Goal: Information Seeking & Learning: Learn about a topic

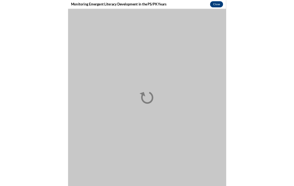
scroll to position [550, 0]
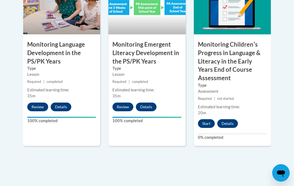
scroll to position [557, 0]
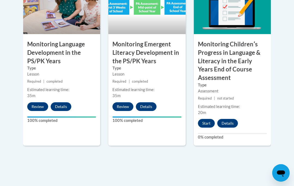
click at [209, 119] on button "Start" at bounding box center [206, 123] width 17 height 9
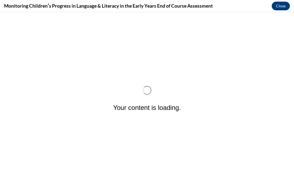
scroll to position [0, 0]
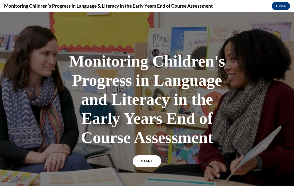
click at [149, 155] on link "START" at bounding box center [147, 161] width 28 height 12
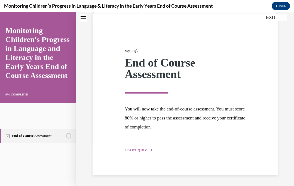
scroll to position [40, 0]
click at [146, 148] on span "START QUIZ" at bounding box center [136, 150] width 22 height 4
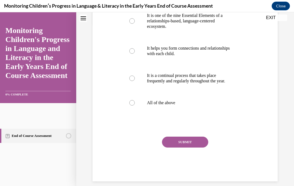
scroll to position [162, 0]
click at [134, 106] on label "All of the above" at bounding box center [185, 103] width 122 height 22
click at [134, 106] on input "All of the above" at bounding box center [131, 102] width 5 height 5
radio input "true"
click at [197, 143] on button "SUBMIT" at bounding box center [185, 142] width 46 height 11
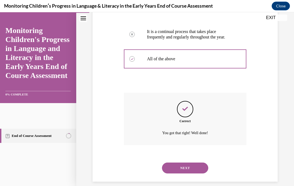
scroll to position [205, 0]
click at [198, 166] on button "NEXT" at bounding box center [185, 167] width 46 height 11
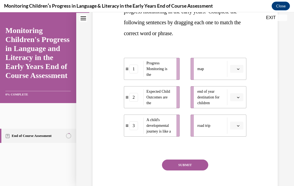
scroll to position [109, 0]
click at [233, 71] on button "button" at bounding box center [236, 68] width 13 height 8
click at [171, 69] on span "Progress Monitoring is the" at bounding box center [159, 68] width 26 height 17
click at [157, 73] on span "Progress Monitoring is the" at bounding box center [159, 68] width 26 height 17
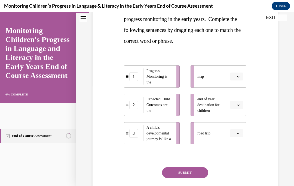
scroll to position [101, 0]
click at [238, 103] on icon "button" at bounding box center [238, 104] width 3 height 3
click at [240, 140] on div "2" at bounding box center [236, 138] width 14 height 11
click at [238, 134] on span "button" at bounding box center [238, 133] width 4 height 4
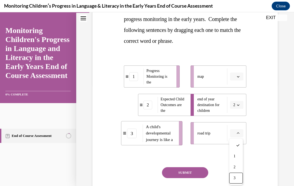
click at [238, 176] on div "3" at bounding box center [236, 177] width 14 height 11
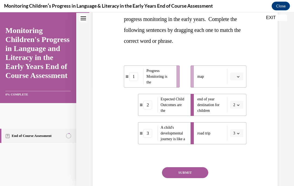
click at [240, 77] on span "button" at bounding box center [238, 77] width 4 height 4
click at [236, 96] on div "1" at bounding box center [236, 99] width 14 height 11
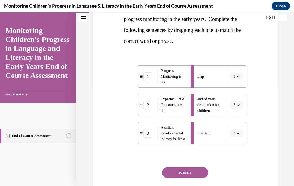
click at [202, 169] on button "SUBMIT" at bounding box center [185, 172] width 46 height 11
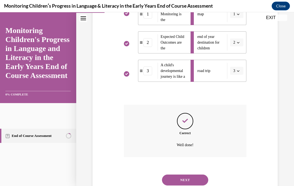
scroll to position [175, 0]
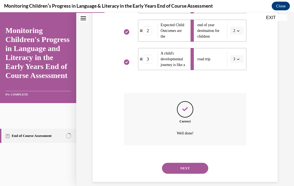
click at [200, 163] on button "NEXT" at bounding box center [185, 167] width 46 height 11
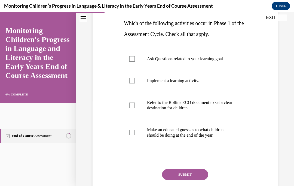
scroll to position [86, 0]
click at [131, 59] on div at bounding box center [131, 58] width 5 height 5
click at [131, 59] on input "Ask Questions related to your learning goal." at bounding box center [131, 58] width 5 height 5
checkbox input "true"
click at [136, 109] on label "Refer to the Rollins ECO document to set a clear destination for children" at bounding box center [185, 105] width 122 height 27
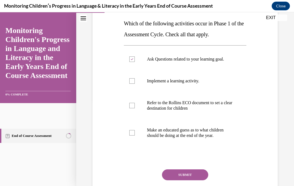
click at [135, 108] on input "Refer to the Rollins ECO document to set a clear destination for children" at bounding box center [131, 105] width 5 height 5
checkbox input "true"
click at [198, 174] on button "SUBMIT" at bounding box center [185, 174] width 46 height 11
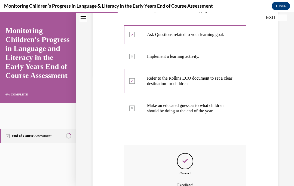
scroll to position [103, 0]
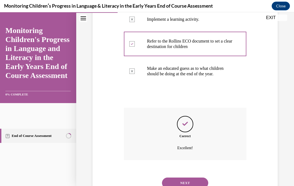
click at [199, 177] on button "NEXT" at bounding box center [185, 182] width 46 height 11
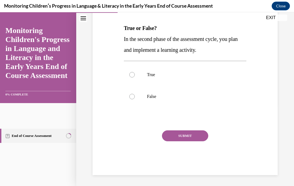
scroll to position [60, 0]
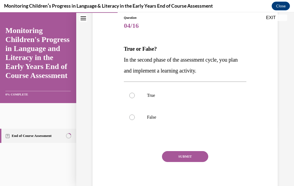
click at [133, 96] on div at bounding box center [131, 95] width 5 height 5
click at [133, 96] on input "True" at bounding box center [131, 95] width 5 height 5
radio input "true"
click at [202, 155] on button "SUBMIT" at bounding box center [185, 156] width 46 height 11
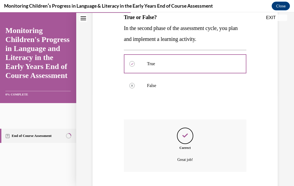
scroll to position [118, 0]
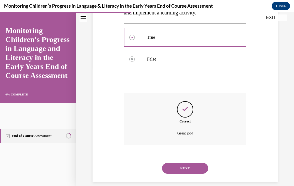
click at [186, 162] on button "NEXT" at bounding box center [185, 167] width 46 height 11
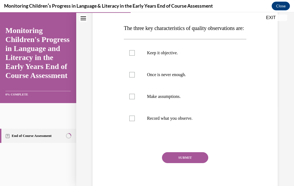
scroll to position [80, 0]
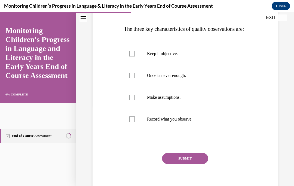
click at [136, 130] on label "Record what you observe." at bounding box center [185, 119] width 122 height 22
click at [135, 122] on input "Record what you observe." at bounding box center [131, 118] width 5 height 5
checkbox input "true"
click at [135, 86] on label "Once is never enough." at bounding box center [185, 75] width 122 height 22
click at [135, 78] on input "Once is never enough." at bounding box center [131, 75] width 5 height 5
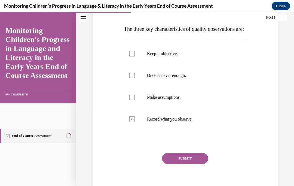
checkbox input "true"
click at [134, 64] on label "Keep it objective." at bounding box center [185, 54] width 122 height 22
click at [134, 56] on input "Keep it objective." at bounding box center [131, 53] width 5 height 5
checkbox input "true"
click at [200, 164] on button "SUBMIT" at bounding box center [185, 158] width 46 height 11
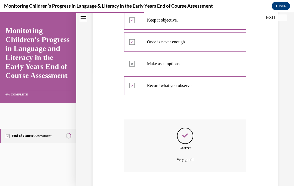
scroll to position [151, 0]
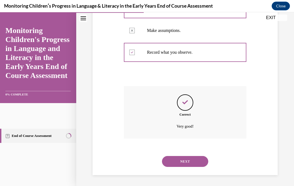
click at [199, 161] on button "NEXT" at bounding box center [185, 161] width 46 height 11
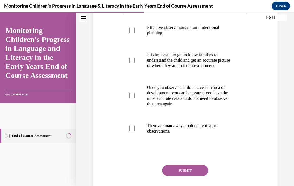
scroll to position [108, 0]
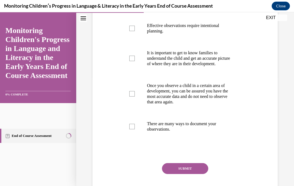
click at [132, 129] on div at bounding box center [131, 126] width 5 height 5
click at [132, 129] on input "There are many ways to document your observations." at bounding box center [131, 126] width 5 height 5
checkbox input "true"
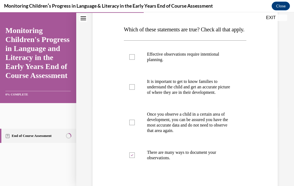
scroll to position [80, 0]
click at [131, 60] on div at bounding box center [131, 56] width 5 height 5
click at [131, 60] on input "Effective observations require intentional planning." at bounding box center [131, 56] width 5 height 5
checkbox input "true"
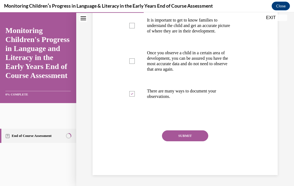
click at [198, 141] on button "SUBMIT" at bounding box center [185, 135] width 46 height 11
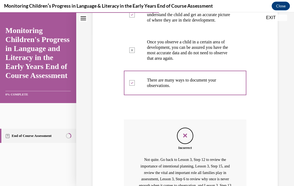
scroll to position [232, 0]
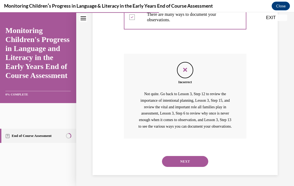
click at [201, 161] on button "NEXT" at bounding box center [185, 161] width 46 height 11
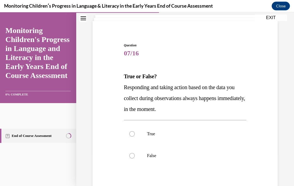
scroll to position [34, 0]
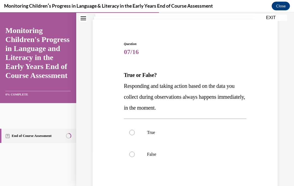
click at [136, 153] on label "False" at bounding box center [185, 154] width 122 height 22
click at [135, 153] on input "False" at bounding box center [131, 153] width 5 height 5
radio input "true"
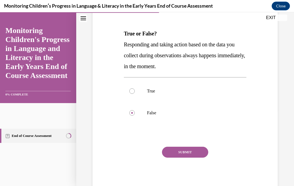
click at [195, 149] on button "SUBMIT" at bounding box center [185, 151] width 46 height 11
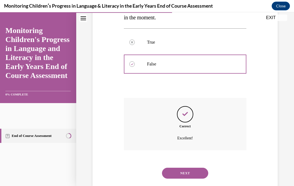
scroll to position [129, 0]
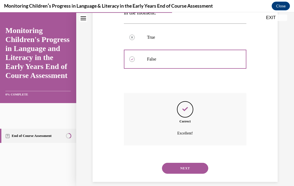
click at [201, 162] on button "NEXT" at bounding box center [185, 167] width 46 height 11
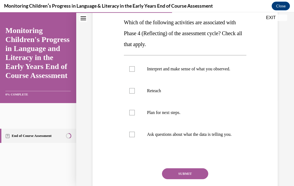
scroll to position [87, 0]
click at [138, 67] on label "Interpret and make sense of what you observed." at bounding box center [185, 69] width 122 height 22
click at [135, 67] on input "Interpret and make sense of what you observed." at bounding box center [131, 68] width 5 height 5
checkbox input "true"
click at [136, 121] on label "Plan for next steps." at bounding box center [185, 112] width 122 height 22
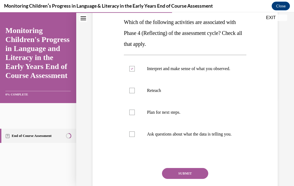
click at [135, 115] on input "Plan for next steps." at bounding box center [131, 111] width 5 height 5
checkbox input "true"
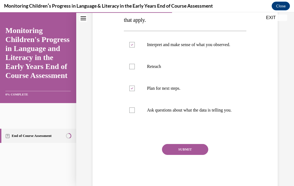
click at [196, 155] on button "SUBMIT" at bounding box center [185, 149] width 46 height 11
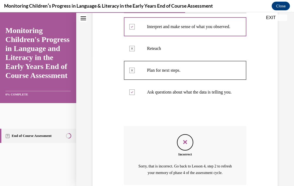
scroll to position [126, 0]
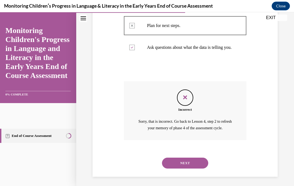
click at [198, 167] on button "NEXT" at bounding box center [185, 162] width 46 height 11
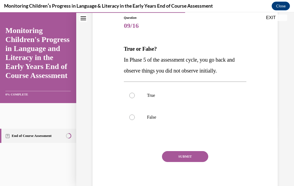
click at [136, 96] on label "True" at bounding box center [185, 95] width 122 height 22
click at [135, 96] on input "True" at bounding box center [131, 95] width 5 height 5
radio input "true"
click at [196, 156] on button "SUBMIT" at bounding box center [185, 156] width 46 height 11
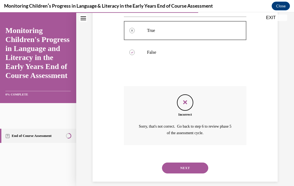
scroll to position [125, 0]
click at [195, 163] on button "NEXT" at bounding box center [185, 168] width 46 height 11
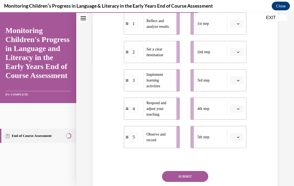
scroll to position [122, 0]
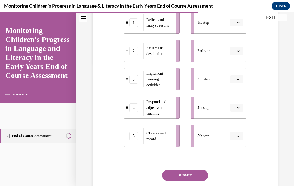
click at [237, 140] on button "button" at bounding box center [236, 136] width 13 height 8
click at [237, 91] on div "1" at bounding box center [236, 90] width 14 height 11
click at [237, 112] on button "button" at bounding box center [236, 107] width 13 height 8
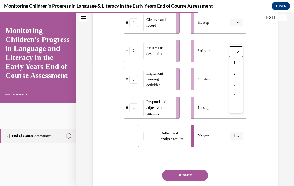
click at [235, 73] on span "2" at bounding box center [234, 73] width 2 height 4
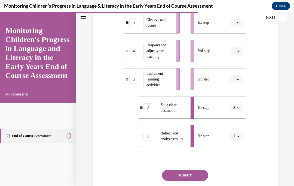
click at [233, 54] on span "Please select an option" at bounding box center [234, 50] width 2 height 5
click at [238, 96] on div "2" at bounding box center [236, 95] width 14 height 11
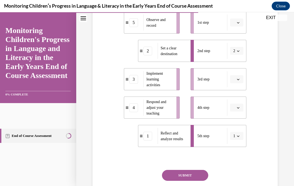
click at [238, 109] on icon "button" at bounding box center [238, 107] width 3 height 3
click at [236, 108] on div "5" at bounding box center [236, 106] width 14 height 11
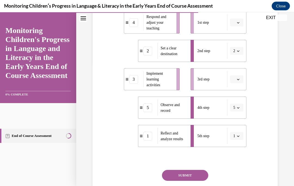
click at [239, 109] on span "button" at bounding box center [238, 108] width 4 height 4
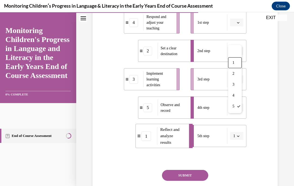
click at [234, 62] on span "1" at bounding box center [233, 62] width 2 height 4
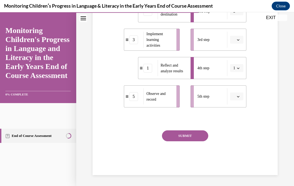
scroll to position [166, 0]
click at [201, 140] on button "SUBMIT" at bounding box center [185, 135] width 46 height 11
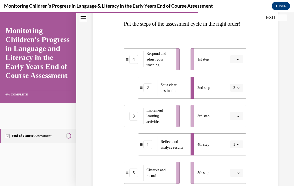
scroll to position [89, 0]
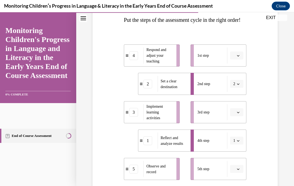
click at [169, 63] on span "Respond and adjust your teaching" at bounding box center [159, 55] width 26 height 17
click at [134, 60] on div "4" at bounding box center [133, 55] width 9 height 9
click at [137, 60] on div "4" at bounding box center [133, 55] width 9 height 9
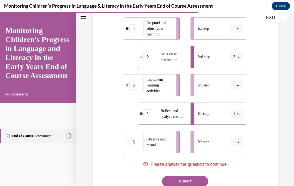
scroll to position [117, 0]
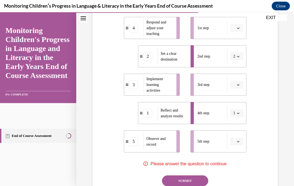
click at [240, 145] on button "button" at bounding box center [236, 141] width 13 height 8
click at [239, 98] on div "1" at bounding box center [236, 96] width 14 height 11
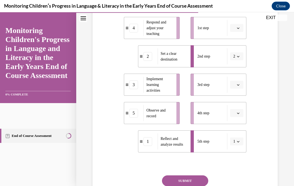
click at [237, 117] on button "button" at bounding box center [236, 113] width 13 height 8
click at [239, 71] on div "1" at bounding box center [236, 68] width 14 height 11
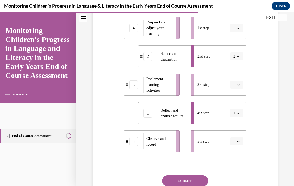
click at [240, 87] on span "button" at bounding box center [238, 85] width 4 height 4
click at [239, 141] on div "3" at bounding box center [236, 140] width 14 height 11
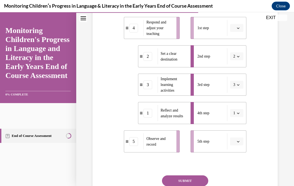
click at [236, 32] on button "button" at bounding box center [236, 28] width 13 height 8
click at [239, 105] on div "5" at bounding box center [236, 105] width 14 height 11
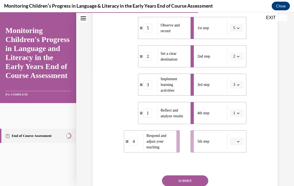
click at [240, 145] on button "button" at bounding box center [236, 141] width 13 height 8
click at [238, 142] on div "5" at bounding box center [236, 139] width 14 height 11
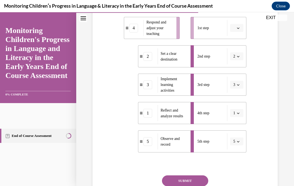
click at [239, 30] on span "button" at bounding box center [238, 28] width 4 height 4
click at [237, 96] on div "4" at bounding box center [236, 94] width 14 height 11
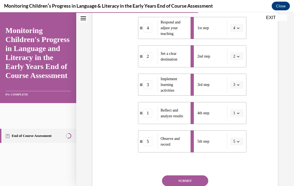
click at [238, 143] on icon "button" at bounding box center [238, 141] width 3 height 3
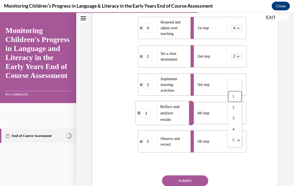
click at [234, 97] on span "1" at bounding box center [233, 96] width 2 height 4
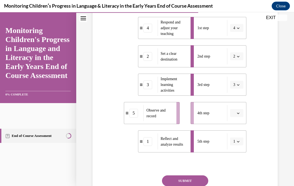
click at [238, 117] on button "button" at bounding box center [236, 113] width 13 height 8
click at [235, 70] on span "1" at bounding box center [234, 68] width 2 height 4
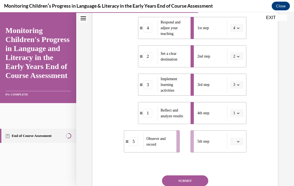
click at [239, 145] on button "button" at bounding box center [236, 141] width 13 height 8
click at [241, 96] on div "1" at bounding box center [236, 96] width 14 height 11
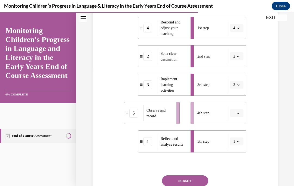
click at [240, 117] on button "button" at bounding box center [236, 113] width 13 height 8
click at [237, 100] on div "4" at bounding box center [236, 100] width 14 height 11
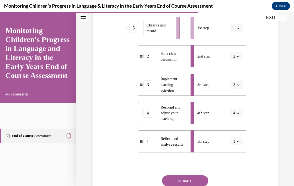
click at [235, 31] on span "Please select an option" at bounding box center [234, 27] width 2 height 5
click at [262, 48] on div "Question 10/16 Put the steps of the assessment cycle in the right order! 5 Obse…" at bounding box center [185, 81] width 188 height 277
click at [233, 32] on button "button" at bounding box center [236, 28] width 13 height 8
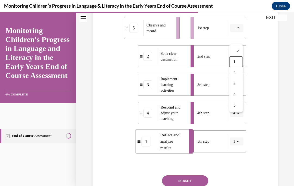
click at [236, 60] on div "1" at bounding box center [236, 61] width 14 height 11
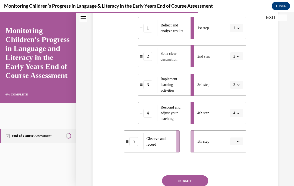
click at [236, 30] on span "button" at bounding box center [238, 28] width 4 height 4
click at [237, 105] on div "5" at bounding box center [235, 105] width 14 height 11
click at [239, 143] on span "button" at bounding box center [238, 141] width 4 height 4
click at [268, 140] on div "Question 10/16 Put the steps of the assessment cycle in the right order! 5 Obse…" at bounding box center [185, 81] width 188 height 277
click at [240, 145] on button "button" at bounding box center [236, 141] width 13 height 8
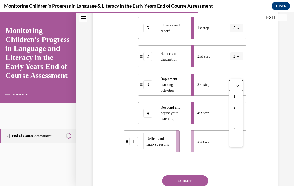
click at [237, 94] on div "1" at bounding box center [236, 96] width 14 height 11
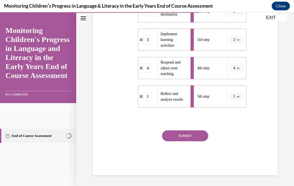
click at [202, 141] on button "SUBMIT" at bounding box center [185, 135] width 46 height 11
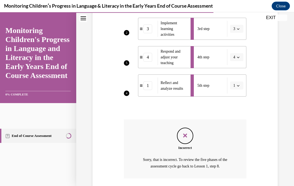
scroll to position [216, 0]
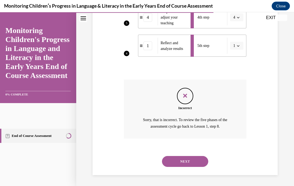
click at [205, 162] on button "NEXT" at bounding box center [185, 161] width 46 height 11
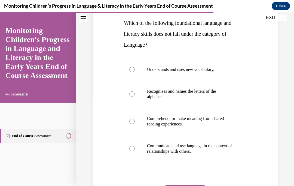
scroll to position [87, 0]
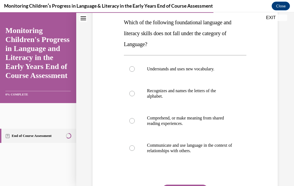
click at [225, 97] on p "Recognizes and names the letters of the alphabet." at bounding box center [190, 93] width 86 height 11
click at [135, 96] on input "Recognizes and names the letters of the alphabet." at bounding box center [131, 93] width 5 height 5
radio input "true"
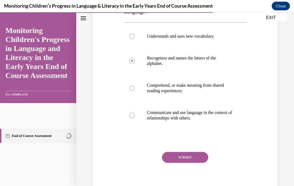
click at [202, 160] on button "SUBMIT" at bounding box center [185, 157] width 46 height 11
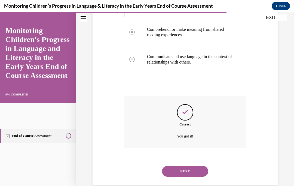
scroll to position [178, 0]
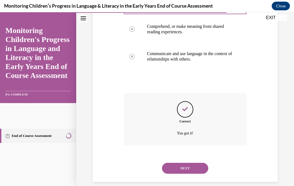
click at [205, 162] on button "NEXT" at bounding box center [185, 167] width 46 height 11
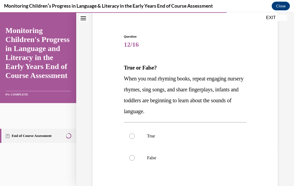
scroll to position [42, 0]
click at [133, 136] on div at bounding box center [131, 135] width 5 height 5
click at [133, 136] on input "True" at bounding box center [131, 135] width 5 height 5
radio input "true"
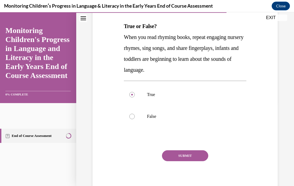
click at [197, 155] on button "SUBMIT" at bounding box center [185, 155] width 46 height 11
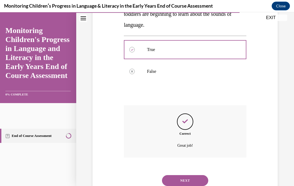
scroll to position [140, 0]
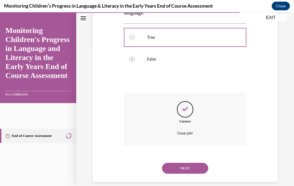
click at [206, 164] on button "NEXT" at bounding box center [185, 167] width 46 height 11
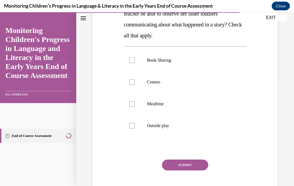
scroll to position [106, 0]
click at [135, 83] on label "Centers" at bounding box center [185, 82] width 122 height 22
click at [135, 83] on input "Centers" at bounding box center [131, 81] width 5 height 5
checkbox input "true"
click at [131, 60] on div at bounding box center [131, 59] width 5 height 5
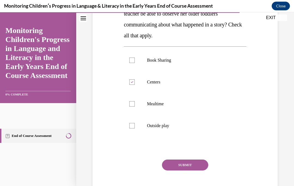
click at [131, 60] on input "Book Sharing" at bounding box center [131, 59] width 5 height 5
checkbox input "true"
click at [204, 163] on button "SUBMIT" at bounding box center [185, 164] width 46 height 11
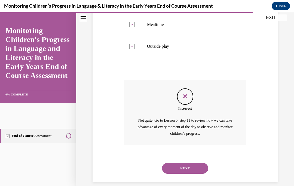
scroll to position [185, 0]
click at [198, 163] on button "NEXT" at bounding box center [185, 168] width 46 height 11
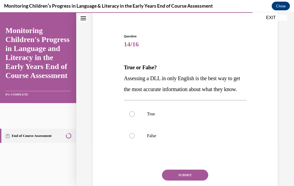
scroll to position [43, 0]
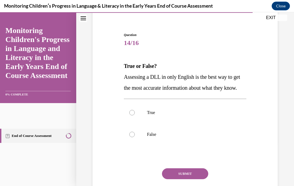
click at [137, 145] on label "False" at bounding box center [185, 134] width 122 height 22
click at [135, 137] on input "False" at bounding box center [131, 133] width 5 height 5
radio input "true"
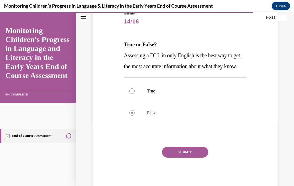
click at [199, 157] on button "SUBMIT" at bounding box center [185, 151] width 46 height 11
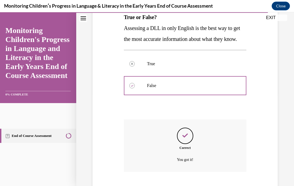
scroll to position [129, 0]
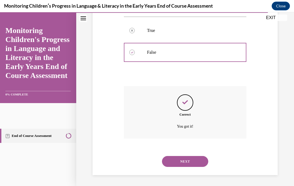
click at [192, 162] on button "NEXT" at bounding box center [185, 161] width 46 height 11
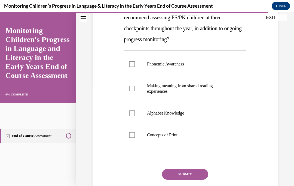
scroll to position [103, 0]
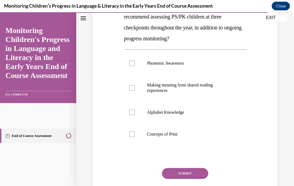
click at [205, 116] on label "Alphabet Knowledge" at bounding box center [185, 112] width 122 height 22
click at [135, 115] on input "Alphabet Knowledge" at bounding box center [131, 111] width 5 height 5
checkbox input "true"
click at [207, 68] on label "Phonemic Awareness" at bounding box center [185, 63] width 122 height 22
click at [135, 66] on input "Phonemic Awareness" at bounding box center [131, 62] width 5 height 5
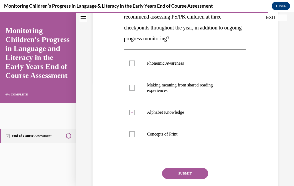
checkbox input "true"
click at [201, 173] on button "SUBMIT" at bounding box center [185, 173] width 46 height 11
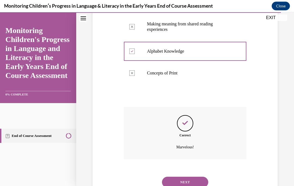
scroll to position [178, 0]
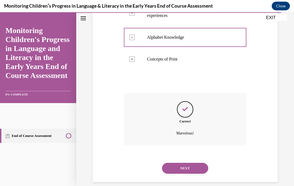
click at [205, 162] on button "NEXT" at bounding box center [185, 167] width 46 height 11
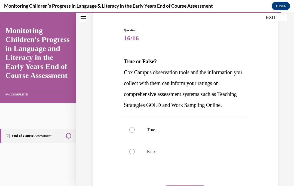
scroll to position [51, 0]
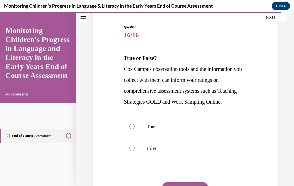
click at [138, 137] on label "True" at bounding box center [185, 126] width 122 height 22
click at [135, 129] on input "True" at bounding box center [131, 126] width 5 height 5
radio input "true"
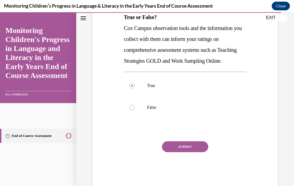
click at [198, 152] on button "SUBMIT" at bounding box center [185, 146] width 46 height 11
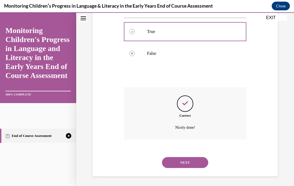
scroll to position [151, 0]
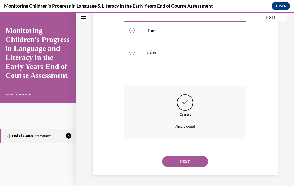
click at [200, 166] on button "NEXT" at bounding box center [185, 161] width 46 height 11
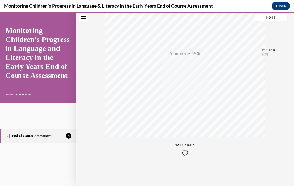
scroll to position [106, 0]
click at [183, 150] on icon "button" at bounding box center [185, 152] width 19 height 6
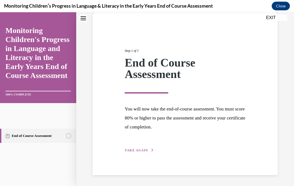
scroll to position [40, 0]
click at [142, 150] on span "TAKE AGAIN" at bounding box center [136, 150] width 23 height 4
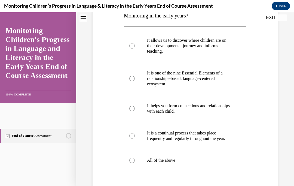
scroll to position [112, 0]
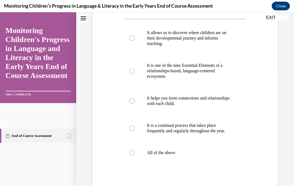
click at [134, 150] on label "All of the above" at bounding box center [185, 152] width 122 height 22
click at [134, 150] on input "All of the above" at bounding box center [131, 152] width 5 height 5
radio input "true"
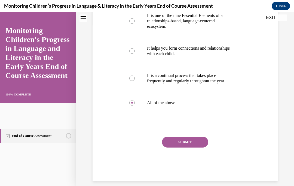
click at [197, 144] on button "SUBMIT" at bounding box center [185, 141] width 46 height 11
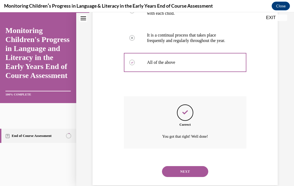
scroll to position [205, 0]
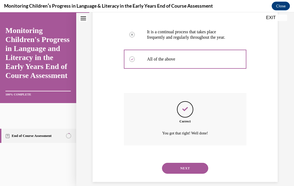
click at [196, 162] on button "NEXT" at bounding box center [185, 167] width 46 height 11
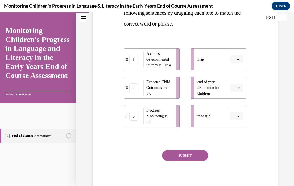
scroll to position [118, 0]
click at [238, 62] on button "button" at bounding box center [236, 59] width 13 height 8
click at [238, 107] on div "3" at bounding box center [236, 104] width 14 height 11
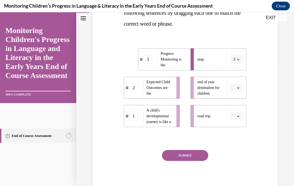
click at [236, 88] on span "button" at bounding box center [238, 88] width 4 height 4
click at [238, 123] on div "2" at bounding box center [236, 121] width 14 height 11
click at [240, 116] on button "button" at bounding box center [236, 116] width 13 height 8
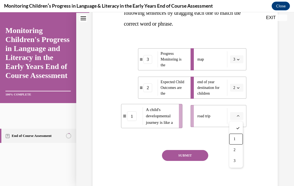
click at [241, 137] on div "1" at bounding box center [236, 138] width 14 height 11
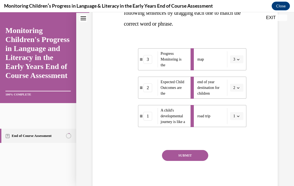
click at [200, 155] on button "SUBMIT" at bounding box center [185, 155] width 46 height 11
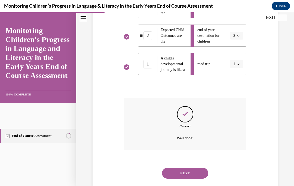
scroll to position [175, 0]
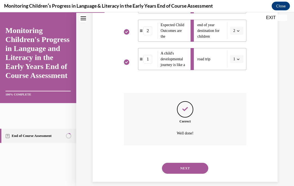
click at [204, 162] on button "NEXT" at bounding box center [185, 167] width 46 height 11
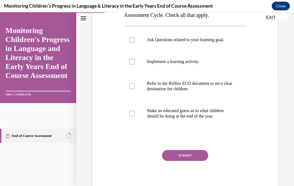
scroll to position [105, 0]
click at [129, 88] on label "Refer to the Rollins ECO document to set a clear destination for children" at bounding box center [185, 85] width 122 height 27
click at [129, 88] on input "Refer to the Rollins ECO document to set a clear destination for children" at bounding box center [131, 85] width 5 height 5
checkbox input "true"
click at [135, 35] on label "Ask Questions related to your learning goal." at bounding box center [185, 40] width 122 height 22
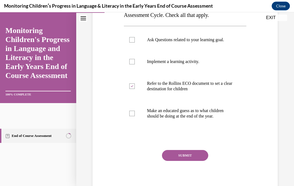
click at [135, 37] on input "Ask Questions related to your learning goal." at bounding box center [131, 39] width 5 height 5
checkbox input "true"
click at [188, 156] on button "SUBMIT" at bounding box center [185, 155] width 46 height 11
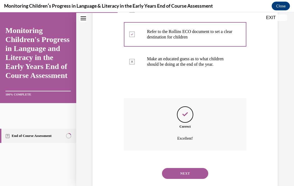
scroll to position [162, 0]
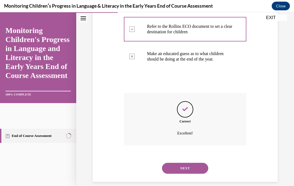
click at [196, 162] on button "NEXT" at bounding box center [185, 167] width 46 height 11
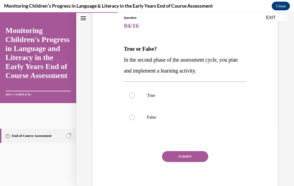
click at [132, 97] on div at bounding box center [131, 95] width 5 height 5
click at [132, 97] on input "True" at bounding box center [131, 95] width 5 height 5
radio input "true"
click at [184, 160] on button "SUBMIT" at bounding box center [185, 156] width 46 height 11
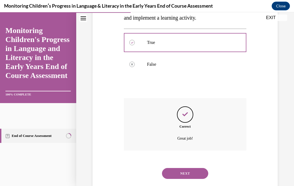
scroll to position [118, 0]
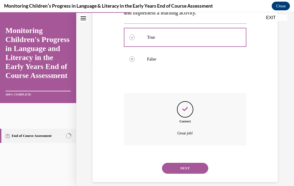
click at [190, 164] on button "NEXT" at bounding box center [185, 167] width 46 height 11
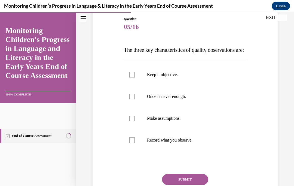
scroll to position [59, 0]
click at [137, 151] on label "Record what you observe." at bounding box center [185, 140] width 122 height 22
click at [135, 143] on input "Record what you observe." at bounding box center [131, 139] width 5 height 5
checkbox input "true"
click at [134, 99] on div at bounding box center [131, 96] width 5 height 5
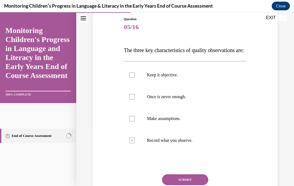
click at [134, 99] on input "Once is never enough." at bounding box center [131, 96] width 5 height 5
checkbox input "true"
click at [137, 86] on label "Keep it objective." at bounding box center [185, 75] width 122 height 22
click at [135, 78] on input "Keep it objective." at bounding box center [131, 74] width 5 height 5
checkbox input "true"
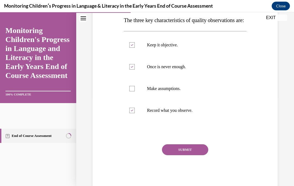
click at [194, 155] on button "SUBMIT" at bounding box center [185, 149] width 46 height 11
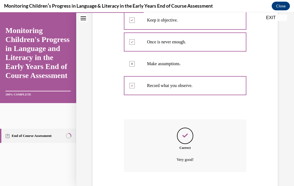
scroll to position [151, 0]
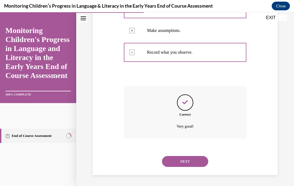
click at [195, 161] on button "NEXT" at bounding box center [185, 161] width 46 height 11
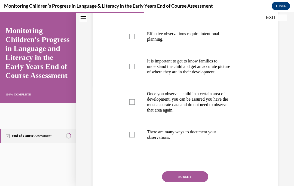
scroll to position [100, 0]
click at [136, 148] on label "There are many ways to document your observations." at bounding box center [185, 134] width 122 height 27
click at [135, 137] on input "There are many ways to document your observations." at bounding box center [131, 134] width 5 height 5
checkbox input "true"
click at [134, 121] on label "Once you observe a child in a certain area of development, you can be assured y…" at bounding box center [185, 102] width 122 height 38
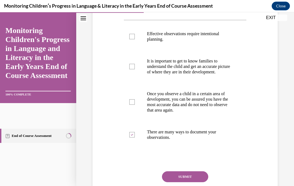
click at [134, 104] on input "Once you observe a child in a certain area of development, you can be assured y…" at bounding box center [131, 101] width 5 height 5
checkbox input "true"
click at [133, 83] on label "It is important to get to know families to understand the child and get an accu…" at bounding box center [185, 66] width 122 height 33
click at [133, 69] on input "It is important to get to know families to understand the child and get an accu…" at bounding box center [131, 66] width 5 height 5
checkbox input "true"
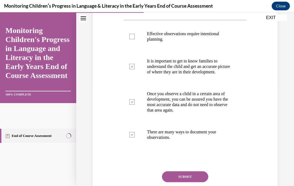
click at [133, 50] on label "Effective observations require intentional planning." at bounding box center [185, 36] width 122 height 27
click at [133, 39] on input "Effective observations require intentional planning." at bounding box center [131, 36] width 5 height 5
checkbox input "true"
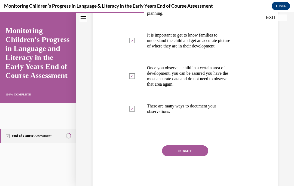
scroll to position [126, 0]
click at [189, 156] on button "SUBMIT" at bounding box center [185, 150] width 46 height 11
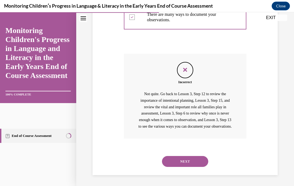
scroll to position [232, 0]
click at [188, 157] on button "NEXT" at bounding box center [185, 161] width 46 height 11
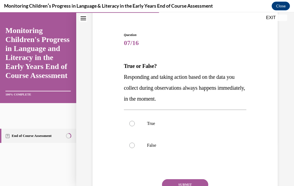
scroll to position [50, 0]
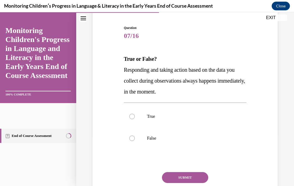
click at [132, 139] on div at bounding box center [131, 137] width 5 height 5
click at [132, 139] on input "False" at bounding box center [131, 137] width 5 height 5
radio input "true"
click at [191, 175] on button "SUBMIT" at bounding box center [185, 177] width 46 height 11
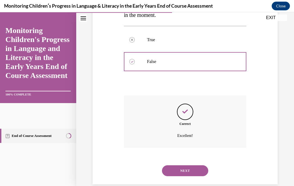
scroll to position [129, 0]
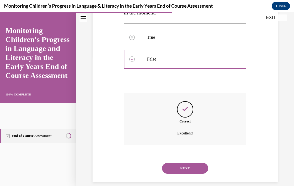
click at [198, 164] on button "NEXT" at bounding box center [185, 167] width 46 height 11
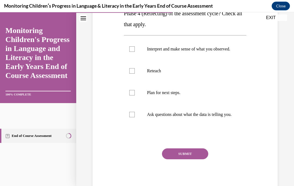
scroll to position [108, 0]
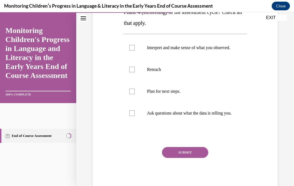
click at [132, 50] on div at bounding box center [131, 47] width 5 height 5
click at [132, 50] on input "Interpret and make sense of what you observed." at bounding box center [131, 47] width 5 height 5
checkbox input "true"
click at [130, 79] on label "Reteach" at bounding box center [185, 70] width 122 height 22
click at [130, 72] on input "Reteach" at bounding box center [131, 69] width 5 height 5
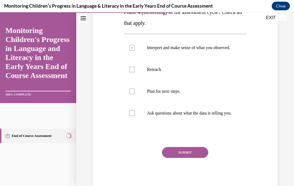
checkbox input "true"
click at [136, 100] on label "Plan for next steps." at bounding box center [185, 91] width 122 height 22
click at [135, 94] on input "Plan for next steps." at bounding box center [131, 90] width 5 height 5
checkbox input "true"
click at [136, 124] on label "Ask questions about what the data is telling you." at bounding box center [185, 113] width 122 height 22
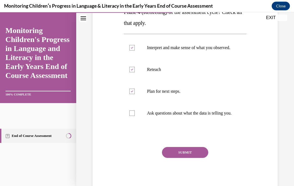
click at [135, 116] on input "Ask questions about what the data is telling you." at bounding box center [131, 112] width 5 height 5
checkbox input "true"
click at [198, 158] on button "SUBMIT" at bounding box center [185, 152] width 46 height 11
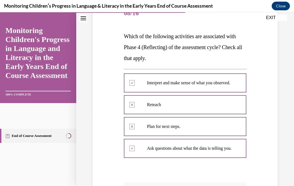
scroll to position [73, 0]
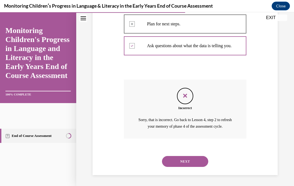
click at [195, 164] on button "NEXT" at bounding box center [185, 161] width 46 height 11
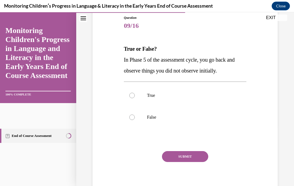
click at [135, 122] on label "False" at bounding box center [185, 117] width 122 height 22
click at [135, 120] on input "False" at bounding box center [131, 116] width 5 height 5
radio input "true"
click at [198, 159] on button "SUBMIT" at bounding box center [185, 156] width 46 height 11
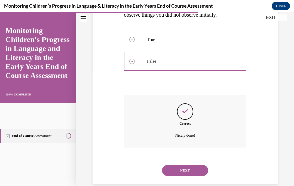
scroll to position [118, 0]
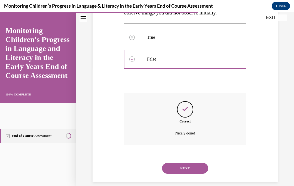
click at [199, 164] on button "NEXT" at bounding box center [185, 167] width 46 height 11
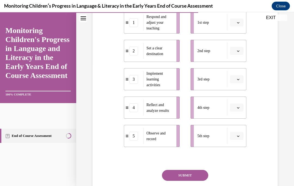
scroll to position [122, 0]
click at [236, 24] on span "button" at bounding box center [238, 22] width 4 height 4
click at [240, 100] on div "5" at bounding box center [236, 99] width 14 height 11
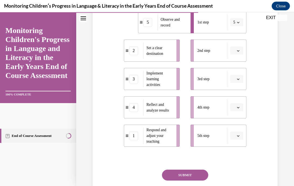
click at [239, 53] on span "button" at bounding box center [238, 51] width 4 height 4
click at [239, 94] on div "2" at bounding box center [236, 95] width 14 height 11
click at [238, 81] on span "button" at bounding box center [238, 79] width 4 height 4
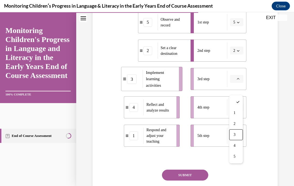
click at [237, 137] on div "3" at bounding box center [236, 134] width 14 height 11
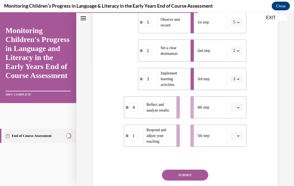
click at [235, 111] on button "button" at bounding box center [236, 107] width 13 height 8
click at [239, 98] on div "4" at bounding box center [236, 95] width 14 height 11
click at [240, 140] on button "button" at bounding box center [236, 135] width 13 height 8
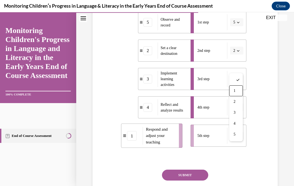
click at [238, 92] on div "1" at bounding box center [236, 90] width 14 height 11
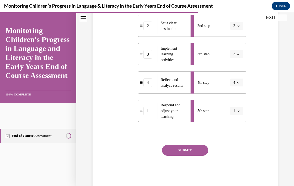
click at [201, 155] on button "SUBMIT" at bounding box center [185, 149] width 46 height 11
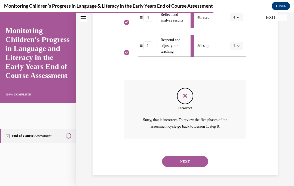
scroll to position [0, 0]
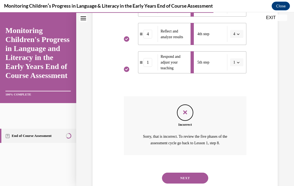
click at [195, 172] on button "NEXT" at bounding box center [185, 177] width 46 height 11
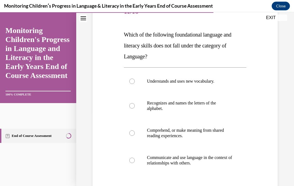
scroll to position [75, 0]
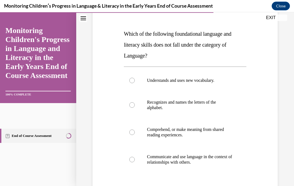
click at [128, 106] on label "Recognizes and names the letters of the alphabet." at bounding box center [185, 104] width 122 height 27
click at [129, 106] on input "Recognizes and names the letters of the alphabet." at bounding box center [131, 104] width 5 height 5
radio input "true"
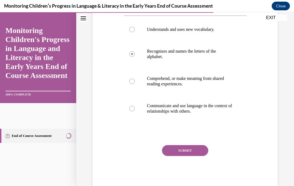
click at [202, 150] on button "SUBMIT" at bounding box center [185, 150] width 46 height 11
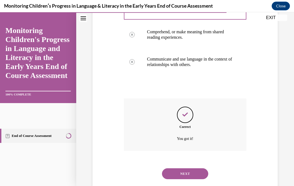
scroll to position [178, 0]
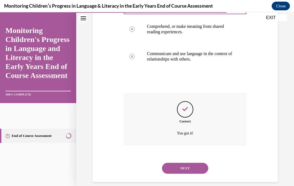
click at [203, 162] on button "NEXT" at bounding box center [185, 167] width 46 height 11
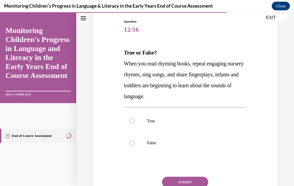
scroll to position [57, 0]
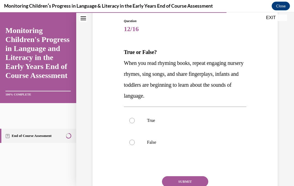
click at [141, 144] on label "False" at bounding box center [185, 142] width 122 height 22
click at [135, 144] on input "False" at bounding box center [131, 141] width 5 height 5
radio input "true"
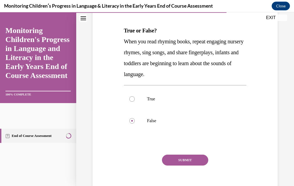
click at [195, 158] on button "SUBMIT" at bounding box center [185, 159] width 46 height 11
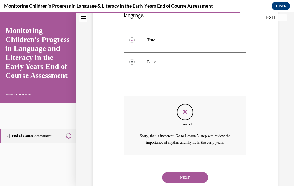
scroll to position [146, 0]
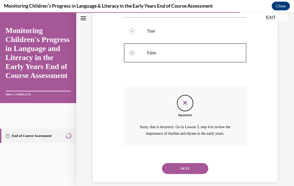
click at [199, 165] on button "NEXT" at bounding box center [185, 168] width 46 height 11
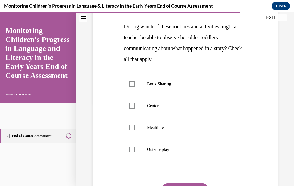
scroll to position [83, 0]
click at [139, 149] on label "Outside play" at bounding box center [185, 149] width 122 height 22
click at [135, 149] on input "Outside play" at bounding box center [131, 148] width 5 height 5
checkbox input "true"
click at [138, 131] on label "Mealtime" at bounding box center [185, 127] width 122 height 22
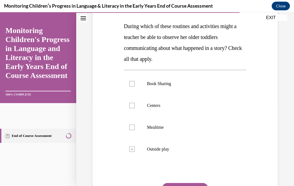
click at [135, 130] on input "Mealtime" at bounding box center [131, 126] width 5 height 5
checkbox input "true"
click at [138, 110] on label "Centers" at bounding box center [185, 105] width 122 height 22
click at [135, 108] on input "Centers" at bounding box center [131, 105] width 5 height 5
checkbox input "true"
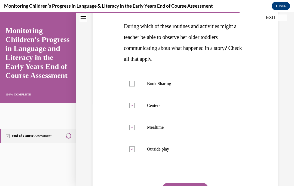
click at [131, 87] on label "Book Sharing" at bounding box center [185, 84] width 122 height 22
click at [131, 86] on input "Book Sharing" at bounding box center [131, 83] width 5 height 5
checkbox input "true"
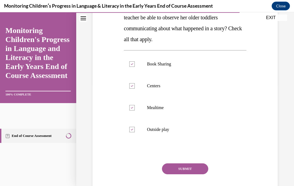
click at [192, 173] on button "SUBMIT" at bounding box center [185, 168] width 46 height 11
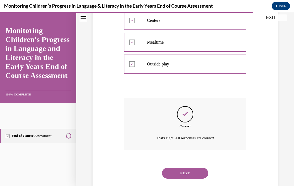
scroll to position [173, 0]
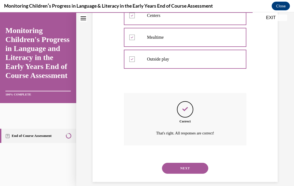
click at [204, 162] on button "NEXT" at bounding box center [185, 167] width 46 height 11
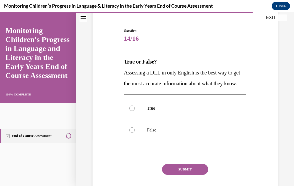
scroll to position [49, 0]
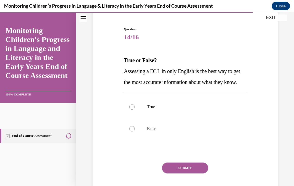
click at [134, 131] on div at bounding box center [131, 128] width 5 height 5
click at [134, 131] on input "False" at bounding box center [131, 128] width 5 height 5
radio input "true"
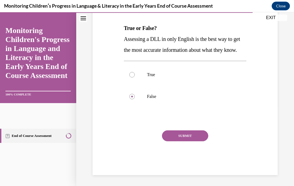
click at [196, 141] on button "SUBMIT" at bounding box center [185, 135] width 46 height 11
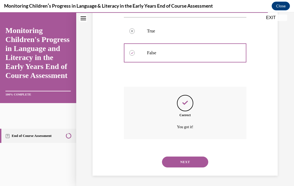
scroll to position [129, 0]
click at [199, 164] on button "NEXT" at bounding box center [185, 161] width 46 height 11
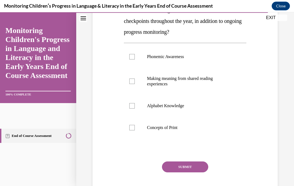
scroll to position [112, 0]
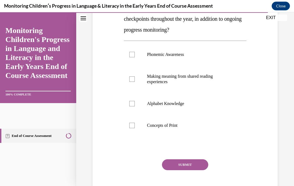
click at [136, 109] on label "Alphabet Knowledge" at bounding box center [185, 104] width 122 height 22
click at [135, 106] on input "Alphabet Knowledge" at bounding box center [131, 103] width 5 height 5
checkbox input "true"
click at [127, 58] on label "Phonemic Awareness" at bounding box center [185, 55] width 122 height 22
click at [129, 57] on input "Phonemic Awareness" at bounding box center [131, 54] width 5 height 5
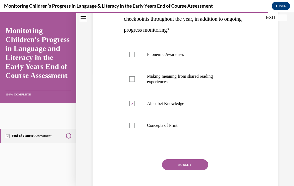
checkbox input "true"
click at [192, 163] on button "SUBMIT" at bounding box center [185, 164] width 46 height 11
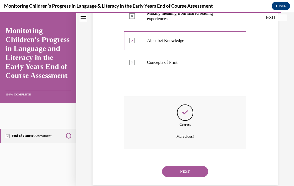
scroll to position [178, 0]
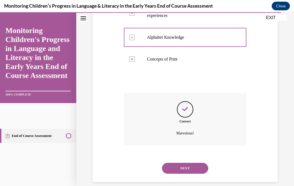
click at [194, 164] on button "NEXT" at bounding box center [185, 167] width 46 height 11
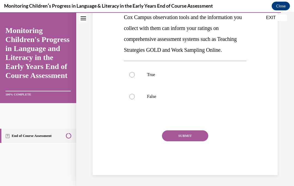
scroll to position [0, 0]
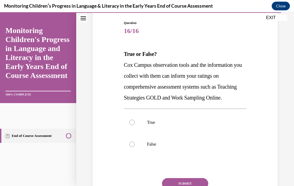
click at [134, 125] on div at bounding box center [131, 121] width 5 height 5
click at [134, 125] on input "True" at bounding box center [131, 121] width 5 height 5
radio input "true"
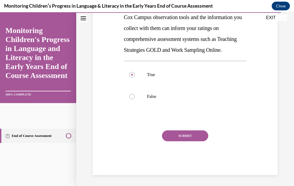
click at [196, 141] on button "SUBMIT" at bounding box center [185, 135] width 46 height 11
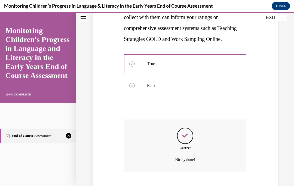
scroll to position [151, 0]
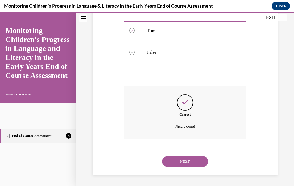
click at [195, 163] on button "NEXT" at bounding box center [185, 161] width 46 height 11
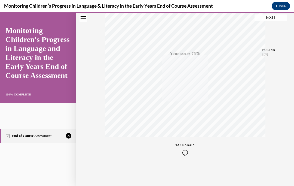
scroll to position [106, 0]
click at [186, 152] on icon "button" at bounding box center [185, 152] width 19 height 6
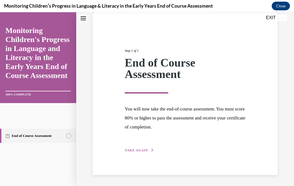
scroll to position [40, 0]
click at [151, 151] on icon "button" at bounding box center [152, 150] width 3 height 3
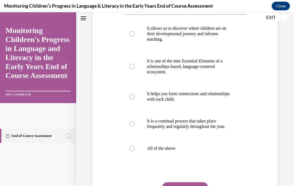
scroll to position [118, 0]
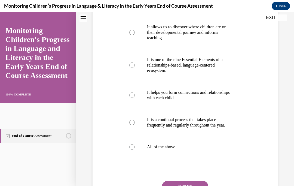
click at [135, 149] on label "All of the above" at bounding box center [185, 147] width 122 height 22
click at [135, 149] on input "All of the above" at bounding box center [131, 146] width 5 height 5
radio input "true"
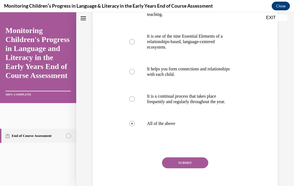
click at [198, 168] on button "SUBMIT" at bounding box center [185, 162] width 46 height 11
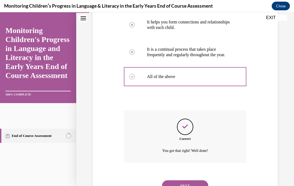
scroll to position [205, 0]
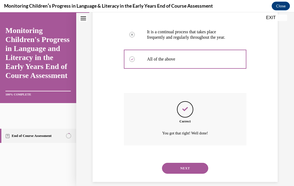
click at [201, 166] on button "NEXT" at bounding box center [185, 167] width 46 height 11
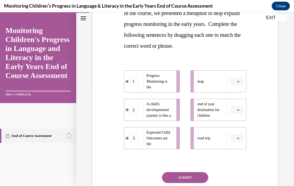
scroll to position [95, 0]
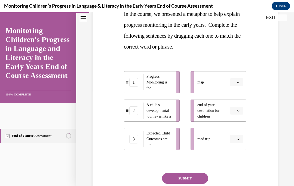
click at [238, 113] on button "button" at bounding box center [236, 110] width 13 height 8
click at [239, 160] on div "3" at bounding box center [236, 155] width 14 height 11
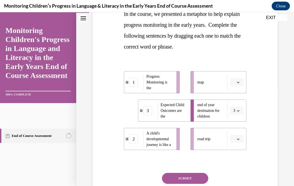
click at [236, 139] on span "button" at bounding box center [238, 139] width 4 height 4
click at [235, 118] on div "2" at bounding box center [236, 115] width 14 height 11
click at [239, 85] on button "button" at bounding box center [236, 82] width 13 height 8
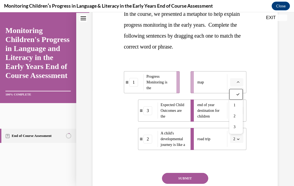
click at [236, 108] on div "1" at bounding box center [236, 105] width 14 height 11
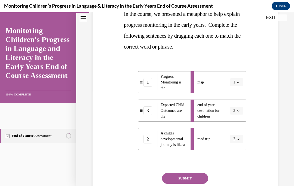
click at [198, 177] on button "SUBMIT" at bounding box center [185, 178] width 46 height 11
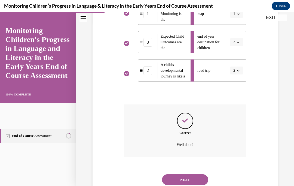
scroll to position [175, 0]
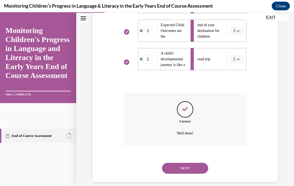
click at [201, 162] on button "NEXT" at bounding box center [185, 167] width 46 height 11
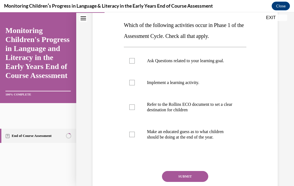
scroll to position [84, 0]
click at [144, 110] on label "Refer to the Rollins ECO document to set a clear destination for children" at bounding box center [185, 106] width 122 height 27
click at [135, 109] on input "Refer to the Rollins ECO document to set a clear destination for children" at bounding box center [131, 106] width 5 height 5
checkbox input "true"
click at [133, 64] on label "Ask Questions related to your learning goal." at bounding box center [185, 61] width 122 height 22
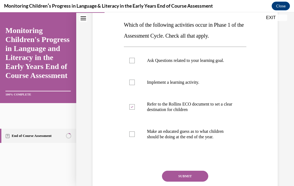
click at [133, 63] on input "Ask Questions related to your learning goal." at bounding box center [131, 60] width 5 height 5
checkbox input "true"
click at [190, 176] on button "SUBMIT" at bounding box center [185, 175] width 46 height 11
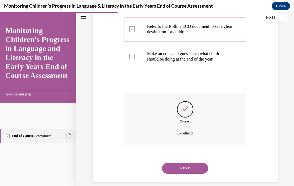
click at [194, 162] on button "NEXT" at bounding box center [185, 167] width 46 height 11
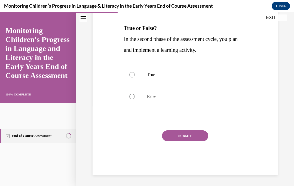
scroll to position [60, 0]
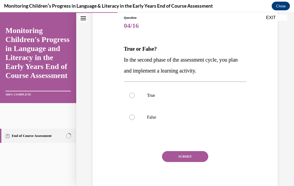
click at [134, 96] on div at bounding box center [131, 95] width 5 height 5
click at [134, 96] on input "True" at bounding box center [131, 95] width 5 height 5
radio input "true"
click at [198, 159] on button "SUBMIT" at bounding box center [185, 156] width 46 height 11
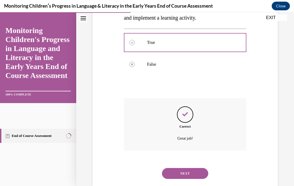
scroll to position [118, 0]
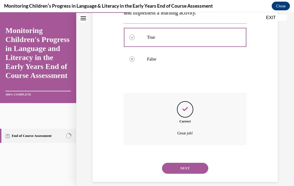
click at [199, 162] on button "NEXT" at bounding box center [185, 167] width 46 height 11
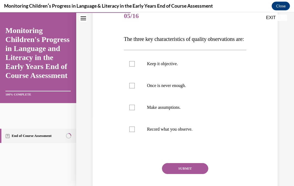
scroll to position [71, 0]
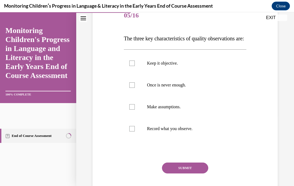
click at [138, 135] on label "Record what you observe." at bounding box center [185, 129] width 122 height 22
click at [135, 131] on input "Record what you observe." at bounding box center [131, 128] width 5 height 5
checkbox input "true"
click at [135, 96] on label "Once is never enough." at bounding box center [185, 85] width 122 height 22
click at [135, 88] on input "Once is never enough." at bounding box center [131, 84] width 5 height 5
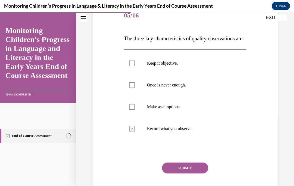
checkbox input "true"
click at [140, 74] on label "Keep it objective." at bounding box center [185, 63] width 122 height 22
click at [135, 66] on input "Keep it objective." at bounding box center [131, 62] width 5 height 5
checkbox input "true"
click at [188, 173] on button "SUBMIT" at bounding box center [185, 167] width 46 height 11
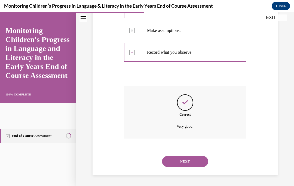
scroll to position [151, 0]
click at [193, 164] on button "NEXT" at bounding box center [185, 161] width 46 height 11
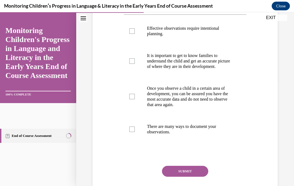
scroll to position [106, 0]
click at [137, 143] on label "There are many ways to document your observations." at bounding box center [185, 128] width 122 height 27
click at [135, 132] on input "There are many ways to document your observations." at bounding box center [131, 128] width 5 height 5
checkbox input "true"
click at [132, 34] on div at bounding box center [131, 30] width 5 height 5
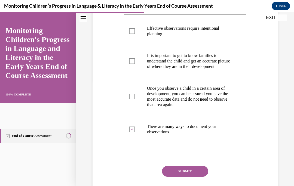
click at [132, 34] on input "Effective observations require intentional planning." at bounding box center [131, 30] width 5 height 5
checkbox input "true"
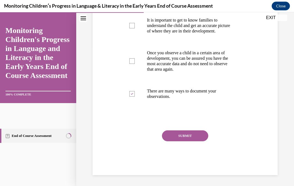
scroll to position [146, 0]
click at [198, 141] on button "SUBMIT" at bounding box center [185, 135] width 46 height 11
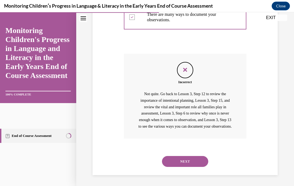
scroll to position [229, 0]
click at [202, 163] on button "NEXT" at bounding box center [185, 161] width 46 height 11
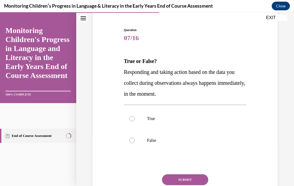
scroll to position [58, 0]
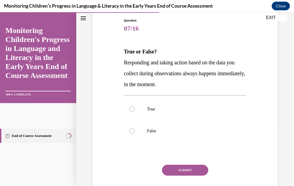
click at [136, 134] on label "False" at bounding box center [185, 131] width 122 height 22
click at [135, 133] on input "False" at bounding box center [131, 130] width 5 height 5
radio input "true"
click at [195, 170] on button "SUBMIT" at bounding box center [185, 169] width 46 height 11
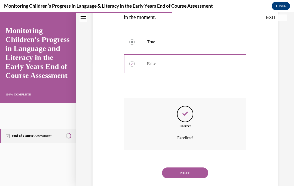
scroll to position [129, 0]
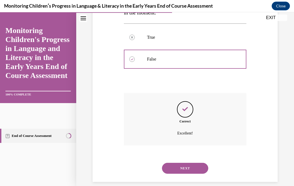
click at [196, 166] on button "NEXT" at bounding box center [185, 167] width 46 height 11
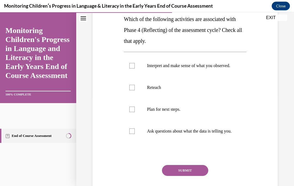
scroll to position [91, 0]
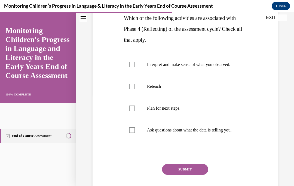
click at [138, 69] on label "Interpret and make sense of what you observed." at bounding box center [185, 65] width 122 height 22
click at [135, 67] on input "Interpret and make sense of what you observed." at bounding box center [131, 64] width 5 height 5
checkbox input "true"
click at [141, 137] on label "Ask questions about what the data is telling you." at bounding box center [185, 130] width 122 height 22
click at [135, 133] on input "Ask questions about what the data is telling you." at bounding box center [131, 129] width 5 height 5
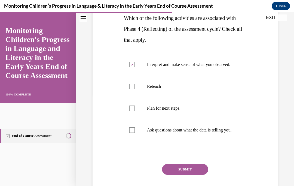
checkbox input "true"
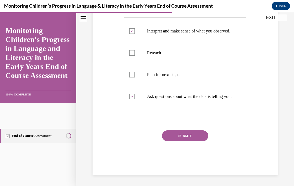
scroll to position [129, 0]
click at [199, 141] on button "SUBMIT" at bounding box center [185, 135] width 46 height 11
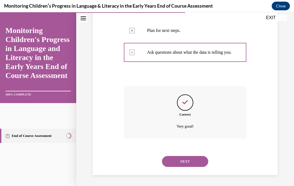
click at [194, 166] on button "NEXT" at bounding box center [185, 161] width 46 height 11
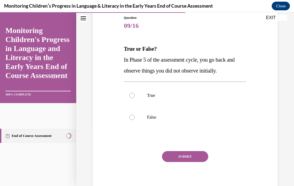
click at [132, 121] on label "False" at bounding box center [185, 117] width 122 height 22
click at [132, 120] on input "False" at bounding box center [131, 116] width 5 height 5
radio input "true"
click at [195, 159] on button "SUBMIT" at bounding box center [185, 156] width 46 height 11
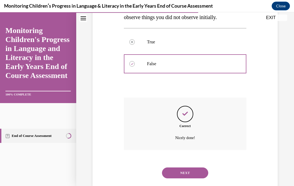
scroll to position [118, 0]
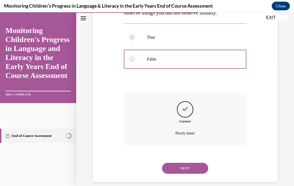
click at [197, 162] on button "NEXT" at bounding box center [185, 167] width 46 height 11
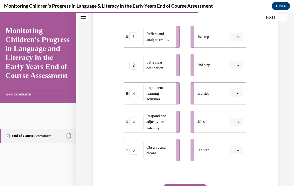
scroll to position [108, 0]
click at [234, 41] on button "button" at bounding box center [236, 36] width 13 height 8
click at [236, 106] on div "4" at bounding box center [236, 102] width 14 height 11
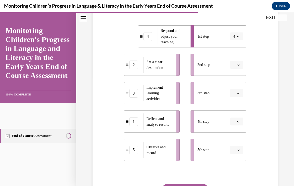
click at [238, 38] on span "button" at bounding box center [238, 37] width 4 height 4
click at [252, 68] on div "Question 10/16 Put the steps of the assessment cycle in the right order! 4 Resp…" at bounding box center [185, 89] width 188 height 277
click at [235, 125] on button "button" at bounding box center [236, 121] width 13 height 8
click at [236, 112] on div "4" at bounding box center [236, 109] width 14 height 11
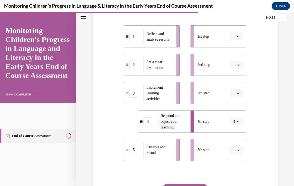
click at [239, 123] on icon "button" at bounding box center [238, 121] width 3 height 3
click at [236, 125] on div "5" at bounding box center [235, 120] width 14 height 11
click at [225, 158] on div "5th step" at bounding box center [212, 149] width 30 height 16
click at [237, 154] on button "button" at bounding box center [236, 150] width 13 height 8
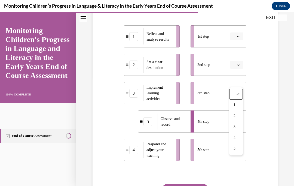
click at [239, 143] on div "4" at bounding box center [236, 137] width 14 height 11
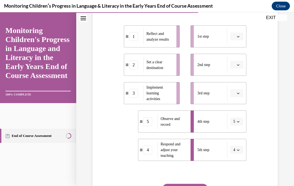
click at [241, 125] on button "5" at bounding box center [236, 121] width 13 height 8
click at [237, 78] on div "1" at bounding box center [235, 76] width 14 height 11
click at [240, 41] on button "button" at bounding box center [236, 36] width 13 height 8
click at [241, 115] on div "5" at bounding box center [236, 113] width 14 height 11
click at [239, 67] on span "button" at bounding box center [238, 65] width 4 height 4
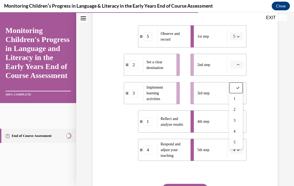
click at [240, 41] on button "5" at bounding box center [236, 36] width 13 height 8
click at [238, 82] on div "2" at bounding box center [235, 81] width 14 height 11
click at [236, 69] on button "button" at bounding box center [236, 65] width 13 height 8
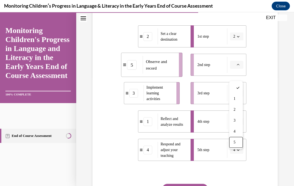
click at [237, 145] on div "5" at bounding box center [236, 142] width 14 height 11
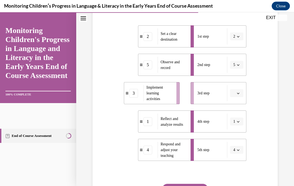
click at [235, 69] on button "5" at bounding box center [236, 65] width 13 height 8
click at [235, 123] on div "3" at bounding box center [235, 120] width 14 height 11
click at [237, 97] on button "button" at bounding box center [236, 93] width 13 height 8
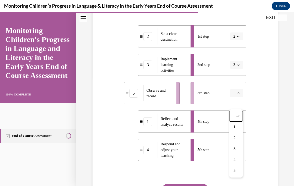
click at [239, 170] on div "5" at bounding box center [236, 170] width 14 height 11
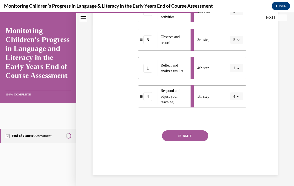
click at [200, 141] on button "SUBMIT" at bounding box center [185, 135] width 46 height 11
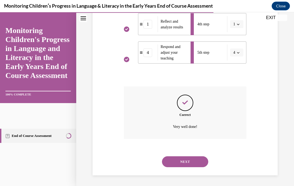
scroll to position [209, 0]
click at [198, 161] on button "NEXT" at bounding box center [185, 161] width 46 height 11
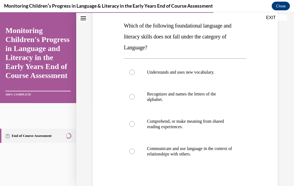
scroll to position [84, 0]
click at [134, 100] on label "Recognizes and names the letters of the alphabet." at bounding box center [185, 96] width 122 height 27
click at [134, 99] on input "Recognizes and names the letters of the alphabet." at bounding box center [131, 96] width 5 height 5
radio input "true"
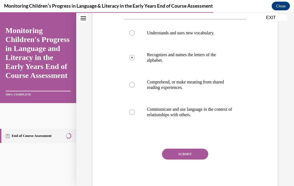
click at [199, 155] on button "SUBMIT" at bounding box center [185, 153] width 46 height 11
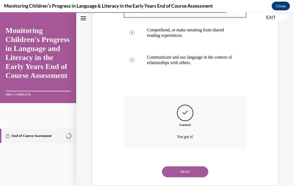
scroll to position [178, 0]
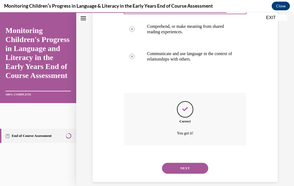
click at [201, 162] on button "NEXT" at bounding box center [185, 167] width 46 height 11
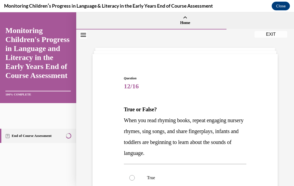
scroll to position [26, 0]
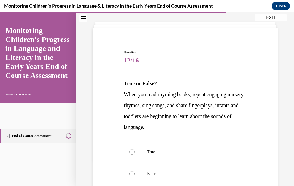
click at [136, 152] on label "True" at bounding box center [185, 152] width 122 height 22
click at [135, 152] on input "True" at bounding box center [131, 151] width 5 height 5
radio input "true"
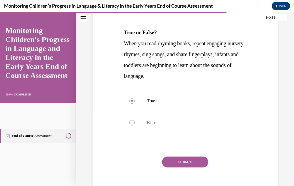
click at [193, 163] on button "SUBMIT" at bounding box center [185, 161] width 46 height 11
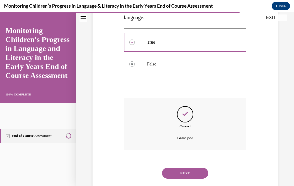
scroll to position [140, 0]
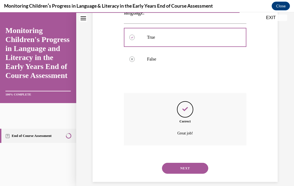
click at [201, 164] on button "NEXT" at bounding box center [185, 167] width 46 height 11
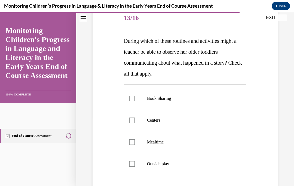
scroll to position [68, 0]
click at [139, 164] on label "Outside play" at bounding box center [185, 164] width 122 height 22
click at [135, 164] on input "Outside play" at bounding box center [131, 163] width 5 height 5
checkbox input "true"
click at [135, 143] on label "Mealtime" at bounding box center [185, 142] width 122 height 22
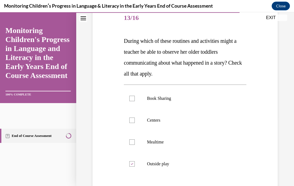
click at [135, 143] on input "Mealtime" at bounding box center [131, 141] width 5 height 5
checkbox input "true"
click at [138, 120] on label "Centers" at bounding box center [185, 120] width 122 height 22
click at [135, 120] on input "Centers" at bounding box center [131, 119] width 5 height 5
checkbox input "true"
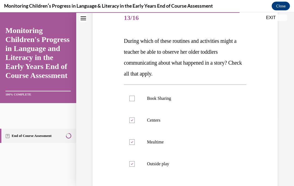
click at [138, 99] on label "Book Sharing" at bounding box center [185, 98] width 122 height 22
click at [135, 99] on input "Book Sharing" at bounding box center [131, 98] width 5 height 5
checkbox input "true"
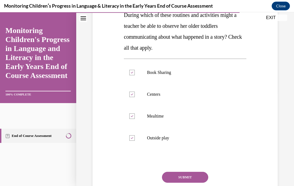
scroll to position [96, 0]
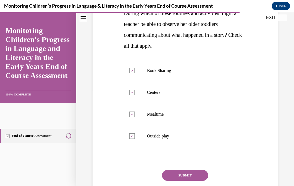
click at [196, 176] on button "SUBMIT" at bounding box center [185, 175] width 46 height 11
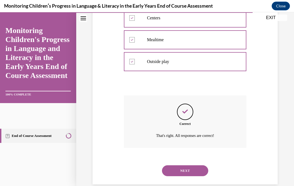
scroll to position [173, 0]
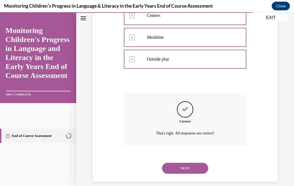
click at [199, 165] on button "NEXT" at bounding box center [185, 167] width 46 height 11
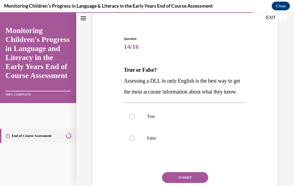
scroll to position [44, 0]
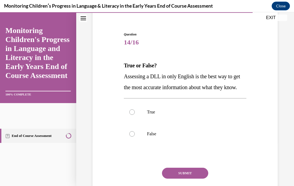
click at [139, 144] on label "False" at bounding box center [185, 134] width 122 height 22
click at [135, 136] on input "False" at bounding box center [131, 133] width 5 height 5
radio input "true"
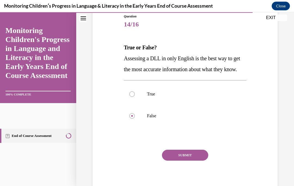
click at [194, 160] on button "SUBMIT" at bounding box center [185, 154] width 46 height 11
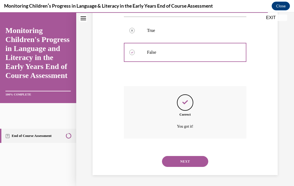
scroll to position [129, 0]
click at [190, 161] on button "NEXT" at bounding box center [185, 161] width 46 height 11
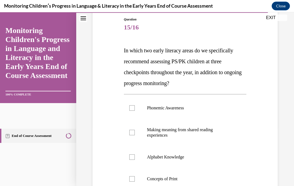
scroll to position [62, 0]
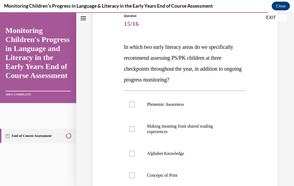
click at [145, 113] on label "Phonemic Awareness" at bounding box center [185, 104] width 122 height 22
click at [135, 107] on input "Phonemic Awareness" at bounding box center [131, 103] width 5 height 5
checkbox input "true"
click at [138, 154] on label "Alphabet Knowledge" at bounding box center [185, 153] width 122 height 22
click at [135, 154] on input "Alphabet Knowledge" at bounding box center [131, 152] width 5 height 5
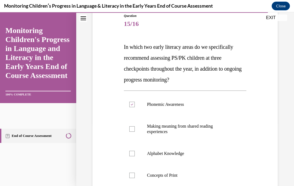
checkbox input "true"
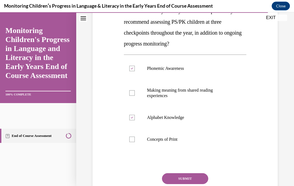
click at [194, 175] on button "SUBMIT" at bounding box center [185, 178] width 46 height 11
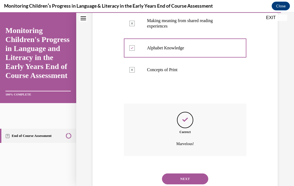
scroll to position [178, 0]
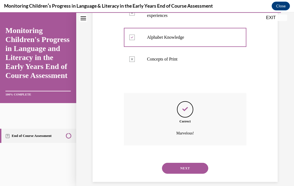
click at [199, 162] on button "NEXT" at bounding box center [185, 167] width 46 height 11
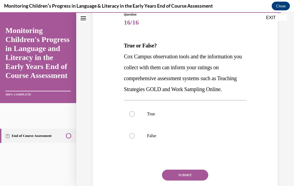
scroll to position [64, 0]
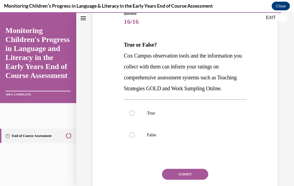
click at [134, 116] on div at bounding box center [131, 112] width 5 height 5
click at [134, 116] on input "True" at bounding box center [131, 112] width 5 height 5
radio input "true"
click at [202, 176] on div "Question 16/16 True or False? Cox Campus observation tools and the information …" at bounding box center [185, 112] width 122 height 202
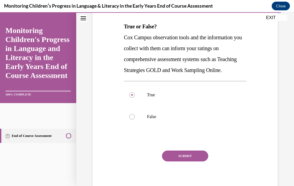
click at [199, 161] on button "SUBMIT" at bounding box center [185, 155] width 46 height 11
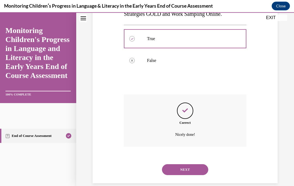
scroll to position [151, 0]
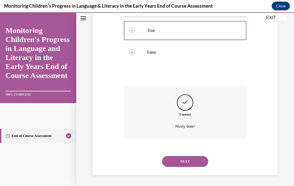
click at [194, 162] on button "NEXT" at bounding box center [185, 161] width 46 height 11
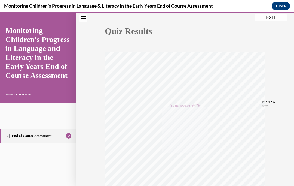
scroll to position [51, 0]
click at [275, 20] on button "EXIT" at bounding box center [270, 17] width 33 height 7
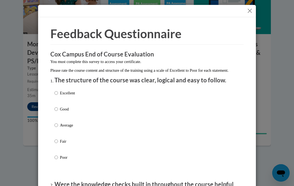
click at [59, 90] on label "Excellent" at bounding box center [64, 97] width 20 height 15
click at [58, 90] on input "Excellent" at bounding box center [56, 93] width 4 height 6
radio input "true"
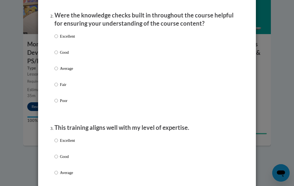
scroll to position [169, 0]
click at [57, 38] on input "Excellent" at bounding box center [56, 36] width 4 height 6
radio input "true"
click at [61, 137] on p "Excellent" at bounding box center [67, 140] width 15 height 6
click at [58, 137] on input "Excellent" at bounding box center [56, 140] width 4 height 6
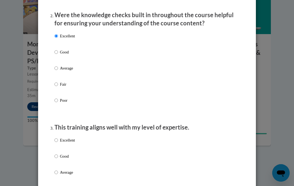
radio input "true"
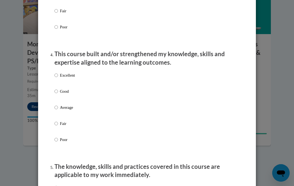
scroll to position [346, 0]
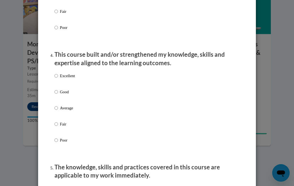
click at [57, 76] on input "Excellent" at bounding box center [56, 76] width 4 height 6
radio input "true"
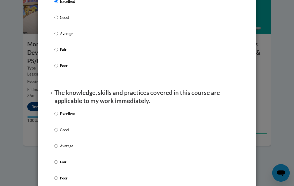
scroll to position [420, 0]
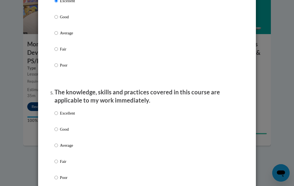
click at [58, 110] on input "Excellent" at bounding box center [56, 113] width 4 height 6
radio input "true"
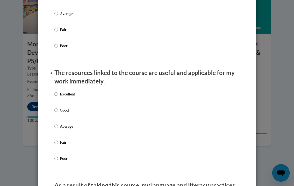
click at [58, 91] on input "Excellent" at bounding box center [56, 94] width 4 height 6
radio input "true"
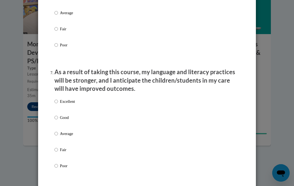
scroll to position [665, 0]
click at [63, 96] on div "Excellent Good Average Fair Poor" at bounding box center [64, 138] width 20 height 84
click at [61, 99] on p "Excellent" at bounding box center [67, 102] width 15 height 6
click at [58, 99] on input "Excellent" at bounding box center [56, 102] width 4 height 6
radio input "true"
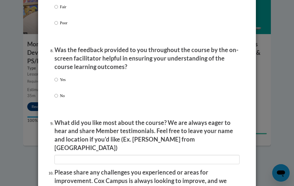
click at [58, 76] on input "Yes" at bounding box center [56, 79] width 4 height 6
radio input "true"
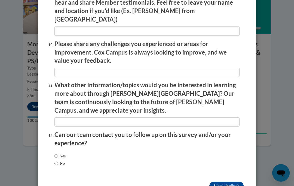
scroll to position [935, 0]
click at [58, 153] on input "Yes" at bounding box center [56, 156] width 4 height 6
radio input "true"
click at [233, 181] on input "Submit feedback" at bounding box center [226, 185] width 34 height 9
click at [233, 181] on input "Submitting" at bounding box center [226, 185] width 34 height 9
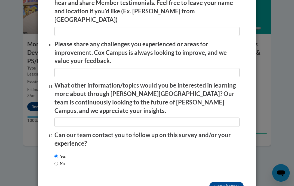
click at [264, 147] on div "Feedback Questionnaire Rate Course Comments Cox Campus End of Course Evaluation…" at bounding box center [147, 93] width 294 height 186
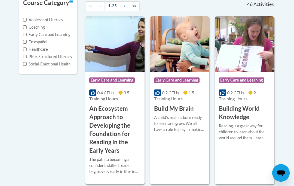
scroll to position [124, 0]
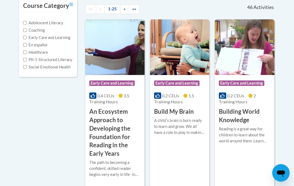
click at [250, 62] on img at bounding box center [244, 47] width 59 height 56
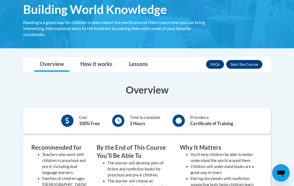
scroll to position [83, 0]
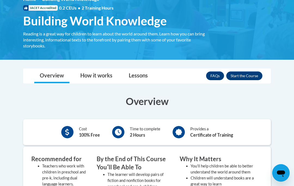
click at [255, 79] on button "Enroll" at bounding box center [244, 75] width 36 height 9
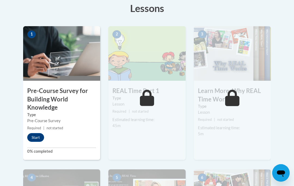
scroll to position [157, 0]
click at [44, 134] on button "Start" at bounding box center [35, 137] width 17 height 9
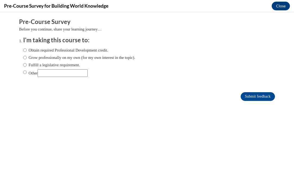
scroll to position [0, 0]
click at [31, 53] on label "Obtain required Professional Development credit." at bounding box center [65, 50] width 85 height 6
click at [27, 53] on input "Obtain required Professional Development credit." at bounding box center [25, 50] width 4 height 6
radio input "true"
click at [267, 96] on input "Submit feedback" at bounding box center [258, 96] width 34 height 9
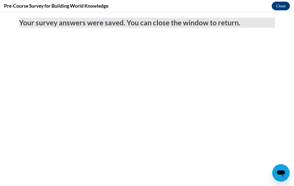
click at [283, 7] on button "Close" at bounding box center [281, 6] width 18 height 9
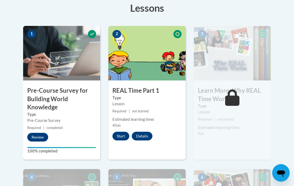
click at [122, 138] on button "Start" at bounding box center [120, 135] width 17 height 9
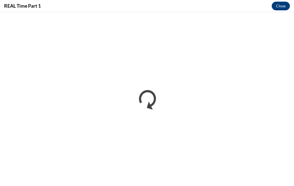
click at [284, 8] on button "Close" at bounding box center [281, 6] width 18 height 9
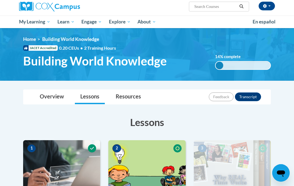
scroll to position [28, 0]
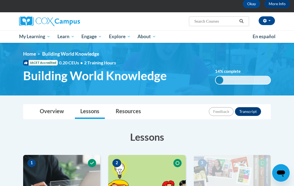
click at [0, 0] on span "All Courses" at bounding box center [0, 0] width 0 height 0
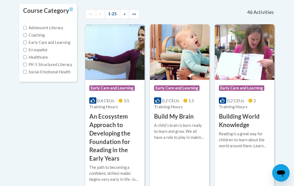
scroll to position [118, 0]
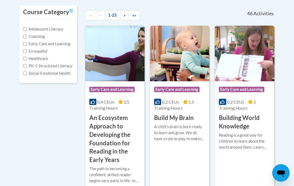
click at [195, 61] on img at bounding box center [179, 54] width 59 height 56
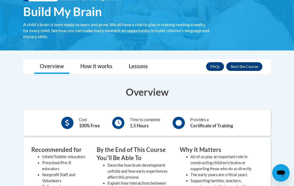
scroll to position [93, 0]
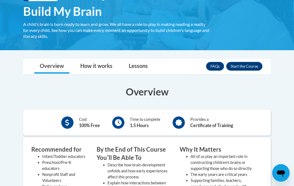
click at [248, 69] on button "Enroll" at bounding box center [244, 66] width 36 height 9
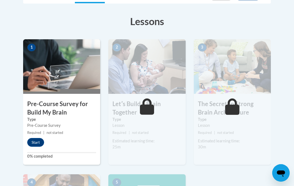
scroll to position [145, 0]
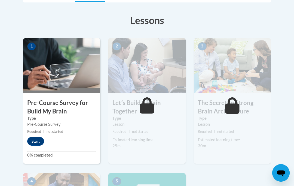
click at [44, 140] on button "Start" at bounding box center [35, 141] width 17 height 9
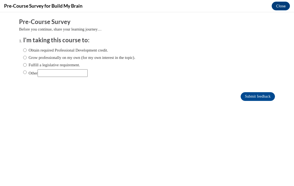
scroll to position [0, 0]
click at [25, 52] on input "Obtain required Professional Development credit." at bounding box center [25, 50] width 4 height 6
radio input "true"
click at [269, 100] on input "Submit feedback" at bounding box center [258, 96] width 34 height 9
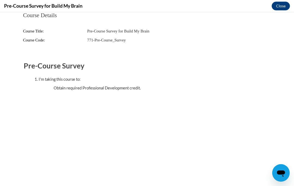
click at [284, 8] on button "Close" at bounding box center [281, 6] width 18 height 9
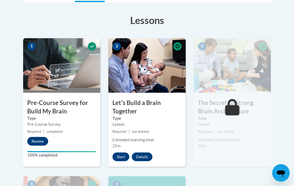
click at [126, 153] on button "Start" at bounding box center [120, 156] width 17 height 9
